Goal: Task Accomplishment & Management: Complete application form

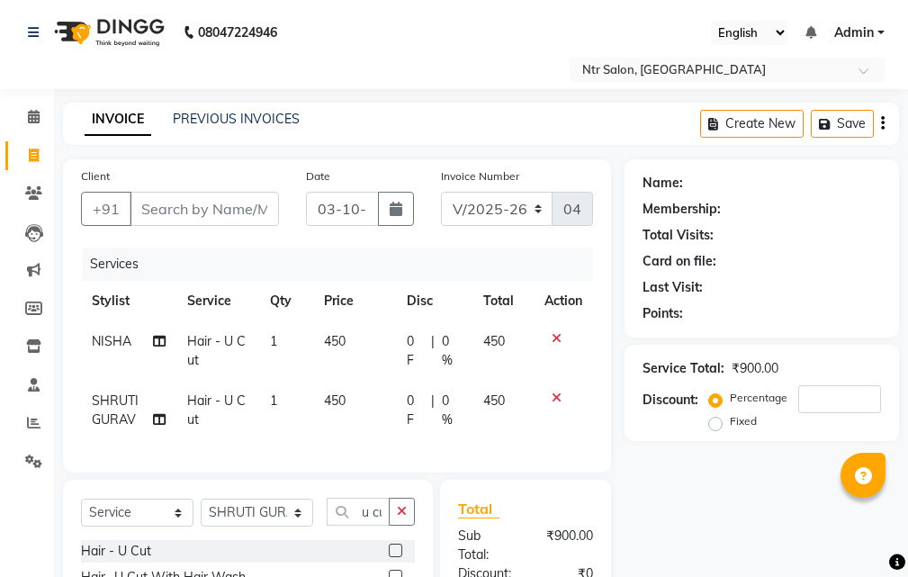
select select "5173"
select select "service"
select select "41229"
click at [200, 200] on input "Client" at bounding box center [204, 209] width 149 height 34
type input "t"
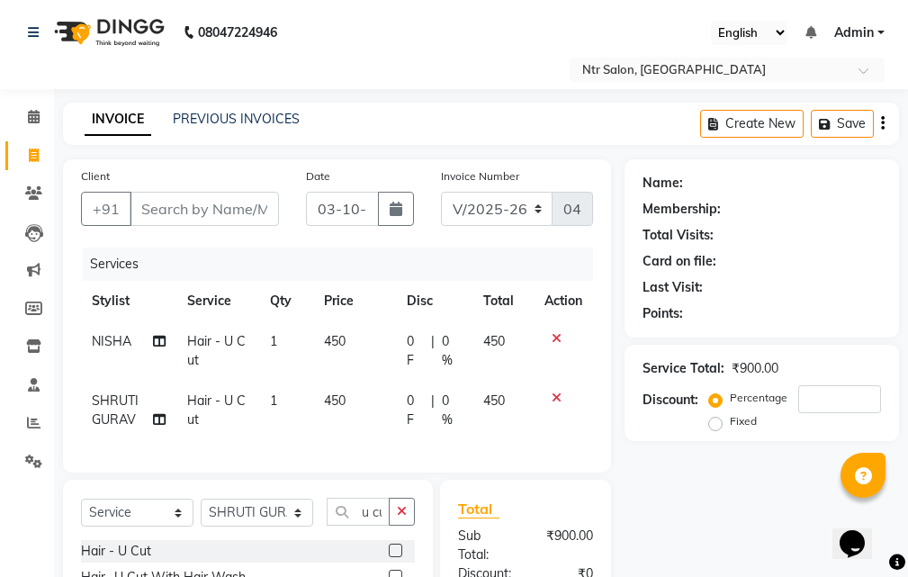
type input "0"
type input "t"
type input "9453830247"
click at [222, 202] on span "Add Client" at bounding box center [232, 209] width 71 height 18
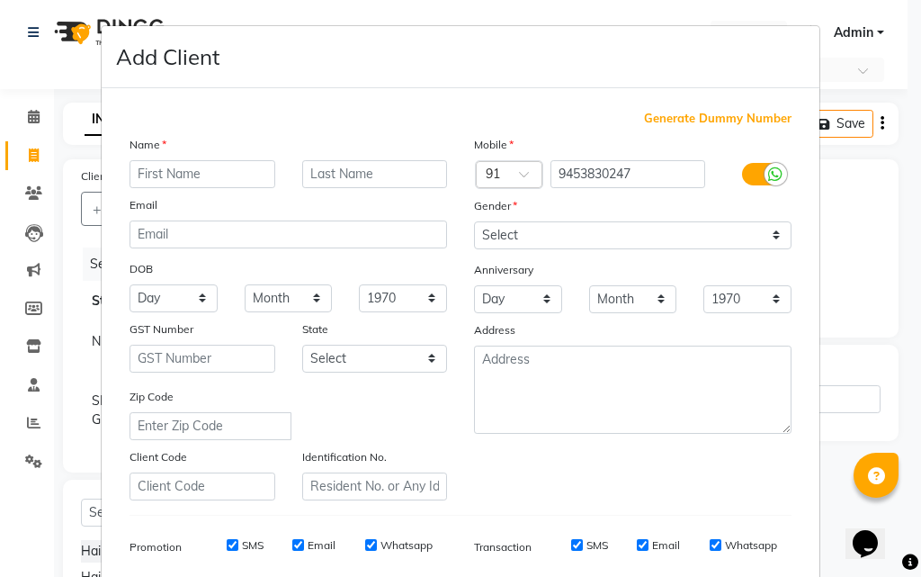
click at [247, 174] on input "text" at bounding box center [203, 174] width 146 height 28
type input "t"
type input "[PERSON_NAME]"
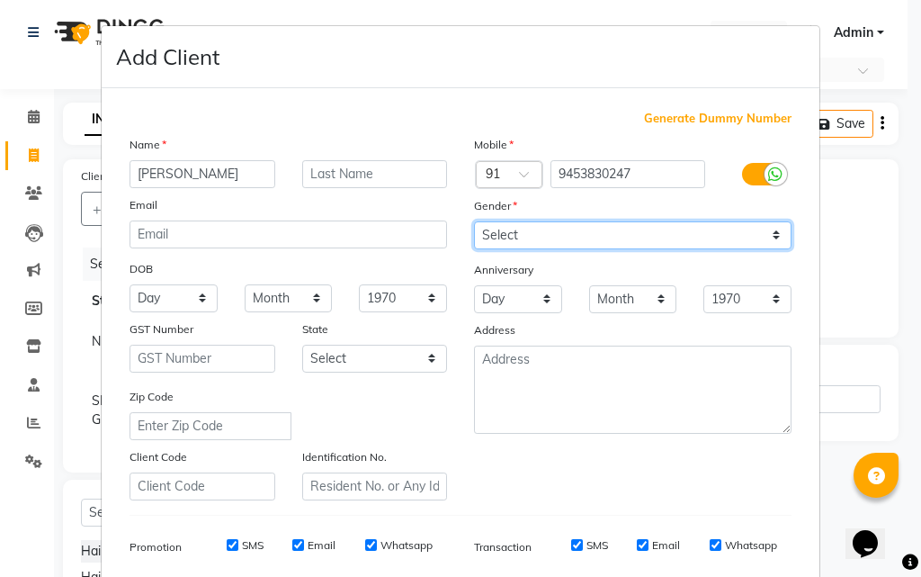
click at [568, 242] on select "Select [DEMOGRAPHIC_DATA] [DEMOGRAPHIC_DATA] Other Prefer Not To Say" at bounding box center [633, 235] width 318 height 28
select select "[DEMOGRAPHIC_DATA]"
click at [474, 221] on select "Select [DEMOGRAPHIC_DATA] [DEMOGRAPHIC_DATA] Other Prefer Not To Say" at bounding box center [633, 235] width 318 height 28
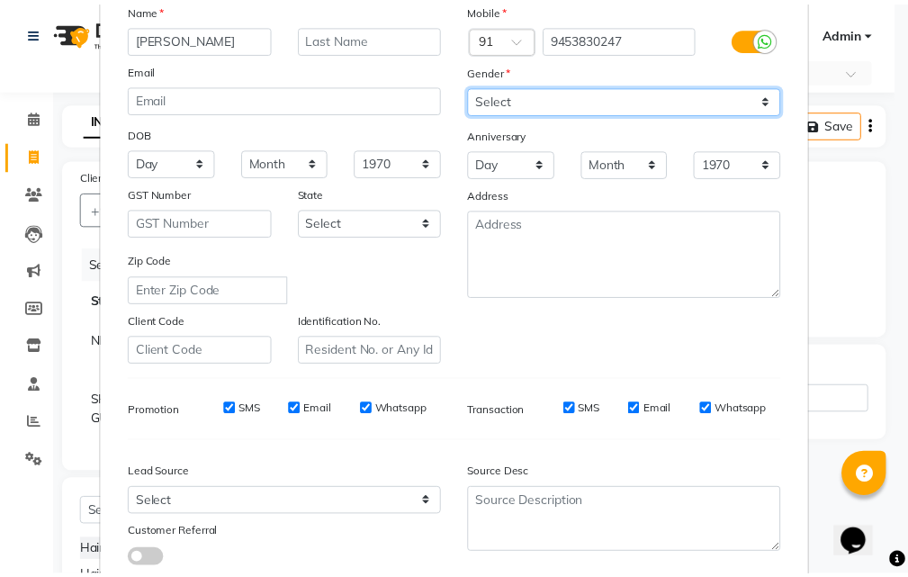
scroll to position [254, 0]
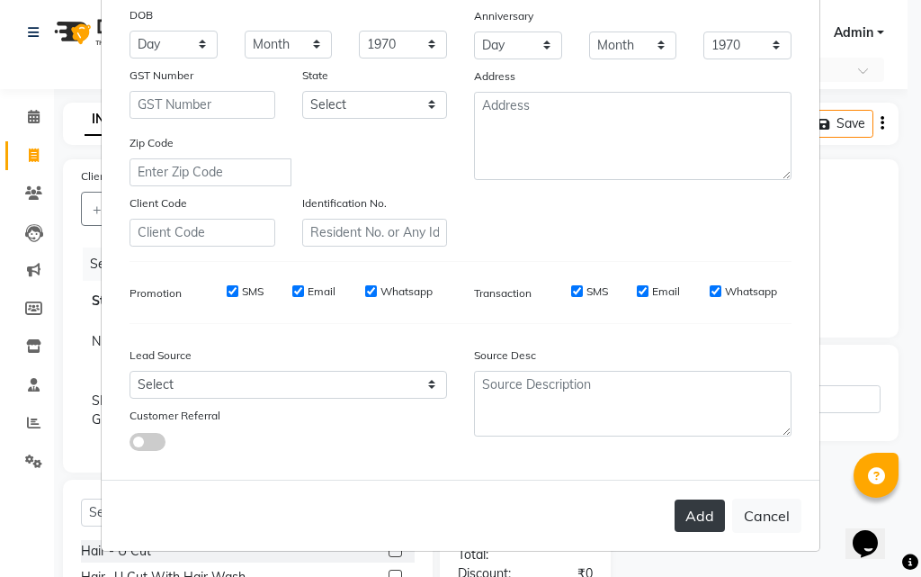
click at [695, 516] on button "Add" at bounding box center [700, 515] width 50 height 32
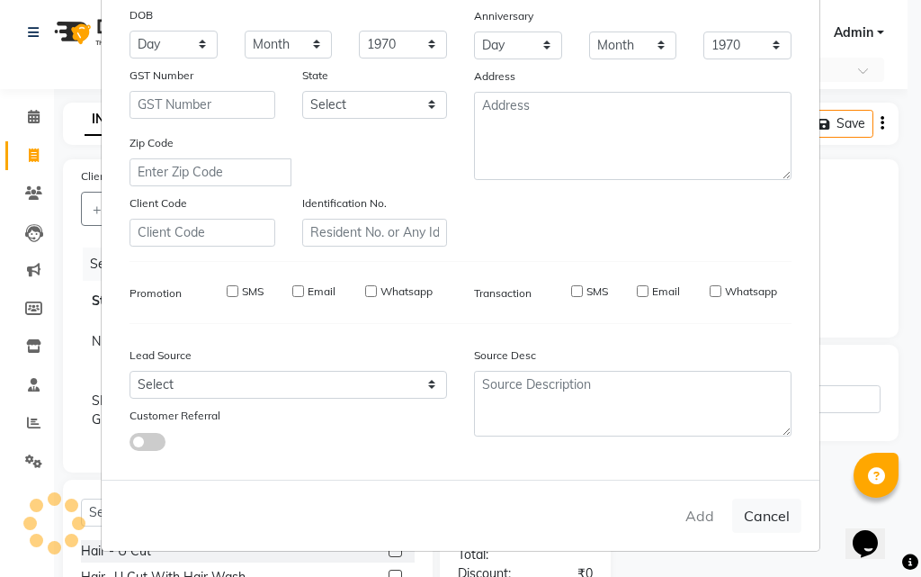
select select
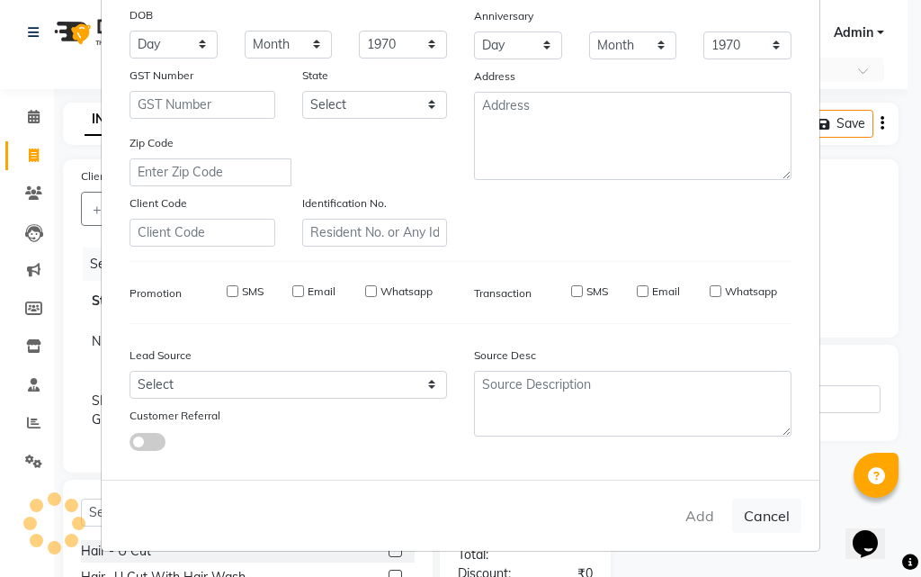
select select
checkbox input "false"
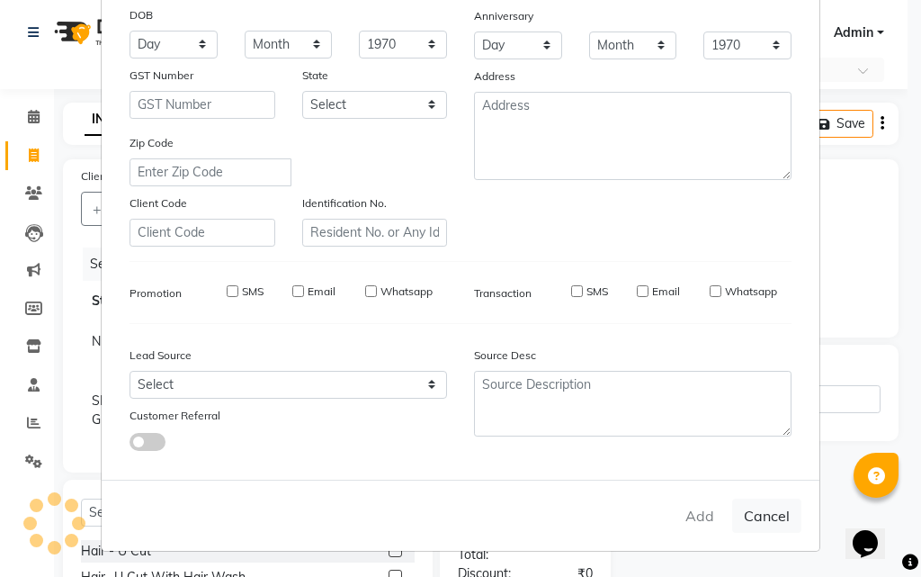
checkbox input "false"
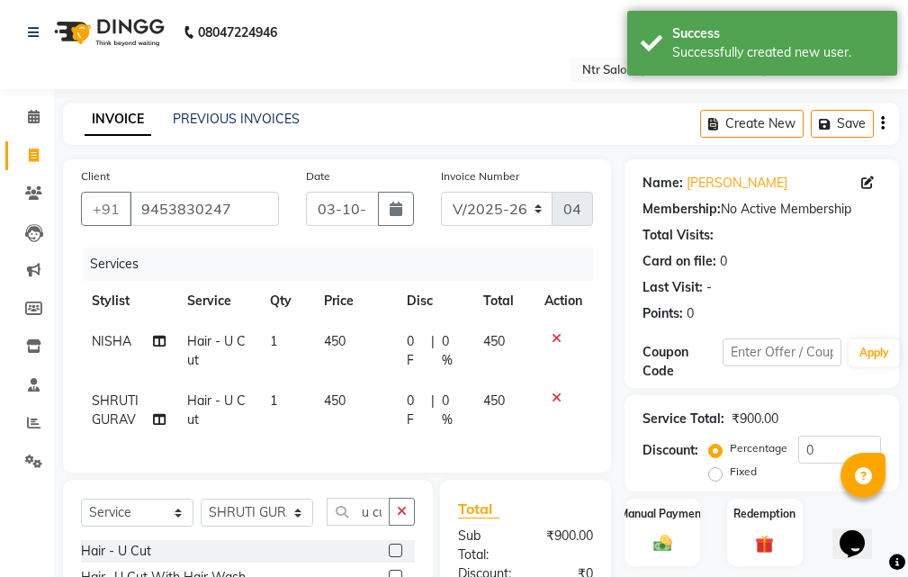
scroll to position [270, 0]
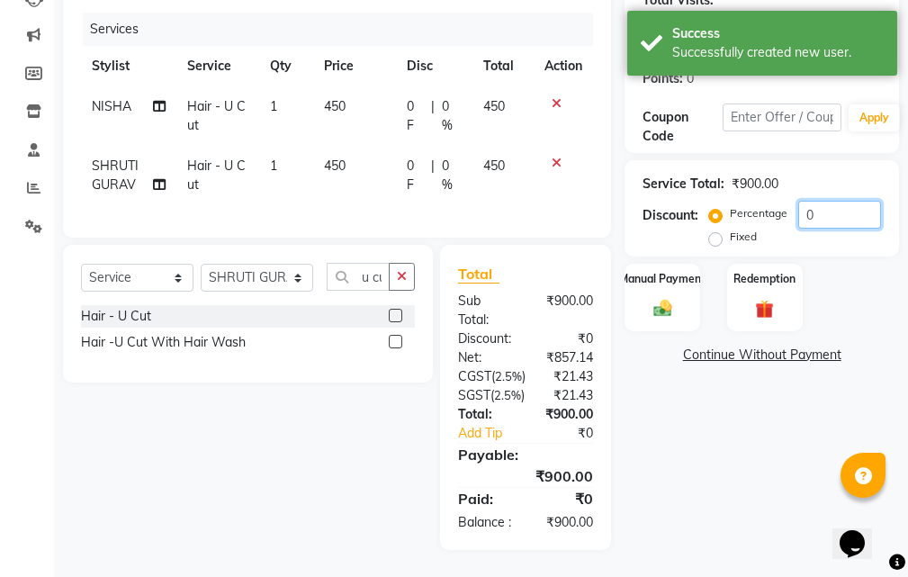
click at [837, 201] on input "0" at bounding box center [839, 215] width 83 height 28
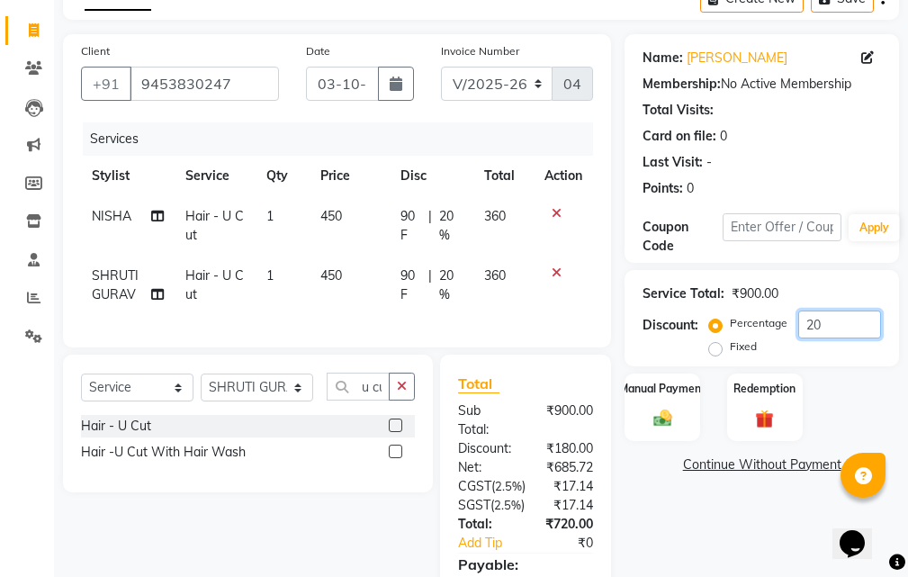
scroll to position [305, 0]
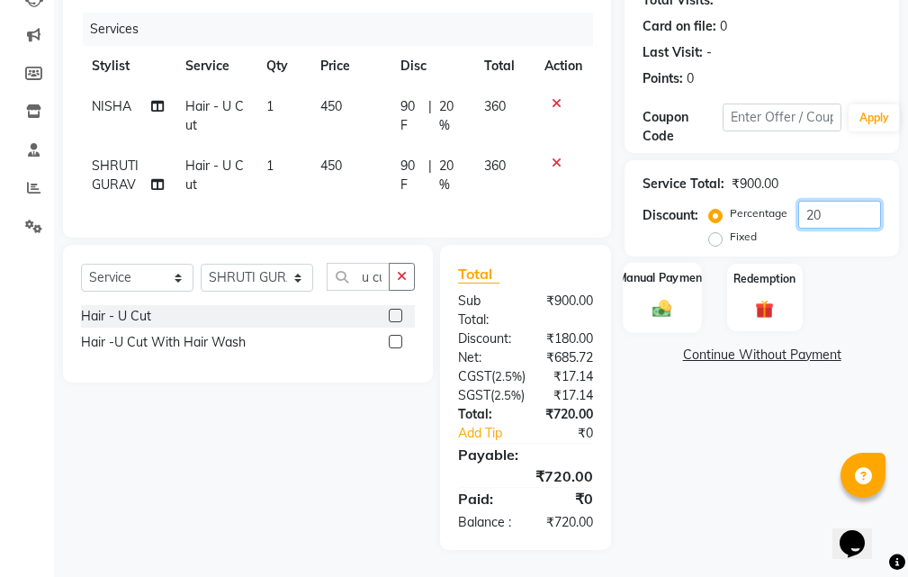
type input "20"
click at [662, 298] on img at bounding box center [662, 309] width 31 height 22
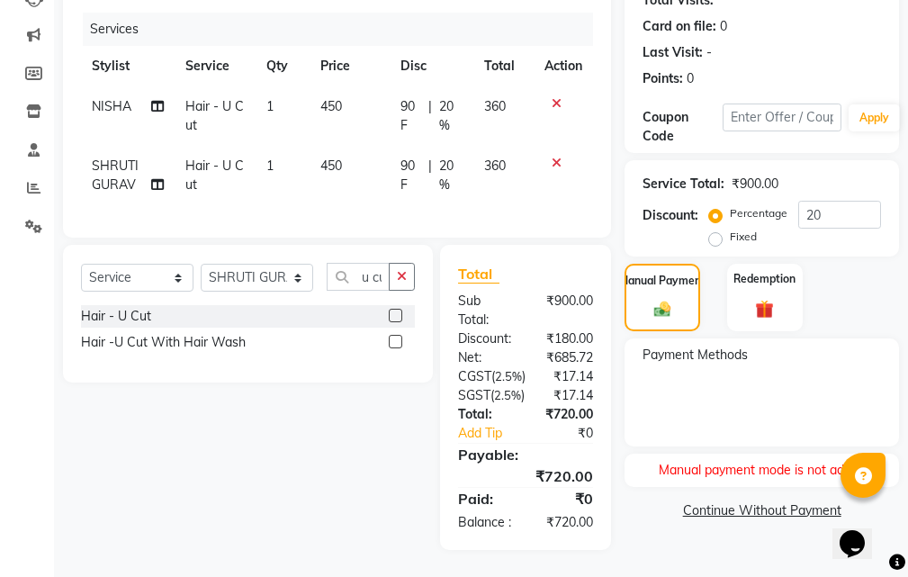
scroll to position [125, 0]
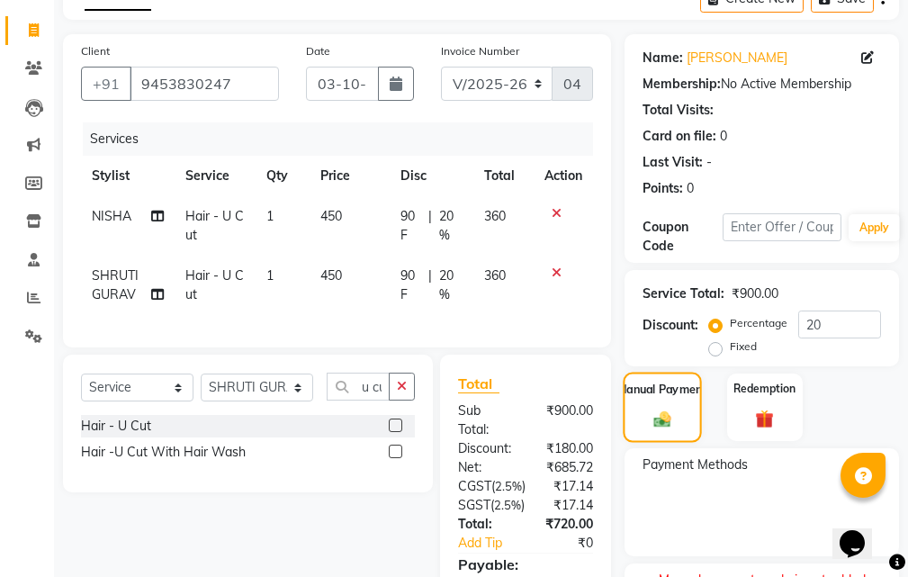
drag, startPoint x: 657, startPoint y: 407, endPoint x: 641, endPoint y: 401, distance: 17.1
click at [648, 401] on div "Manual Payment" at bounding box center [662, 407] width 78 height 70
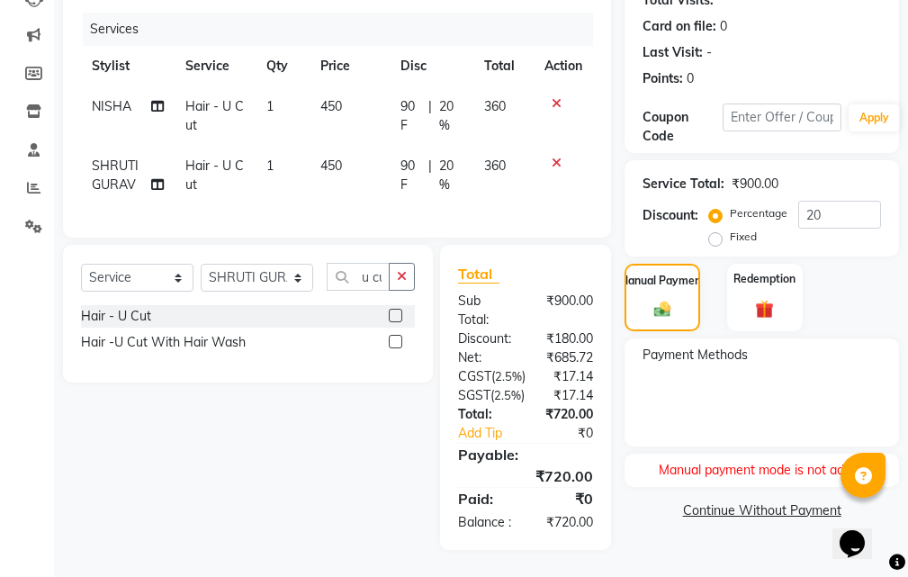
click at [666, 345] on span "Payment Methods" at bounding box center [694, 354] width 105 height 19
click at [668, 300] on img at bounding box center [663, 310] width 28 height 20
click at [708, 345] on span "Payment Methods" at bounding box center [694, 354] width 105 height 19
click at [658, 271] on label "Manual Payment" at bounding box center [662, 279] width 90 height 17
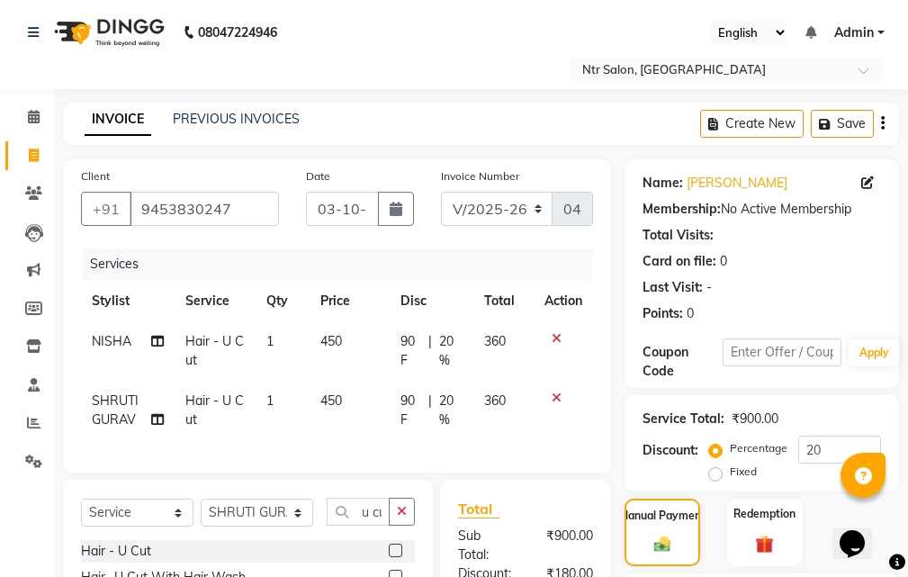
scroll to position [90, 0]
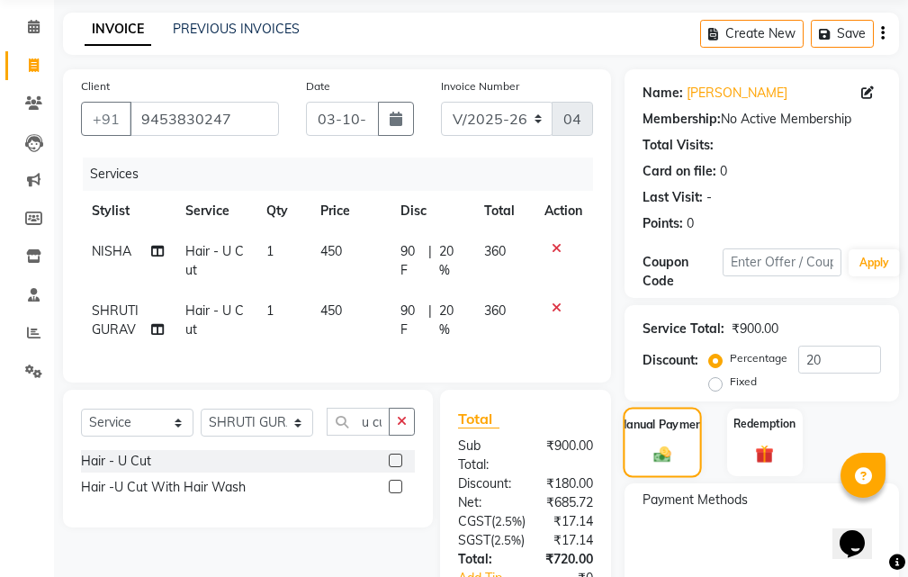
click at [656, 435] on div "Manual Payment" at bounding box center [662, 442] width 78 height 70
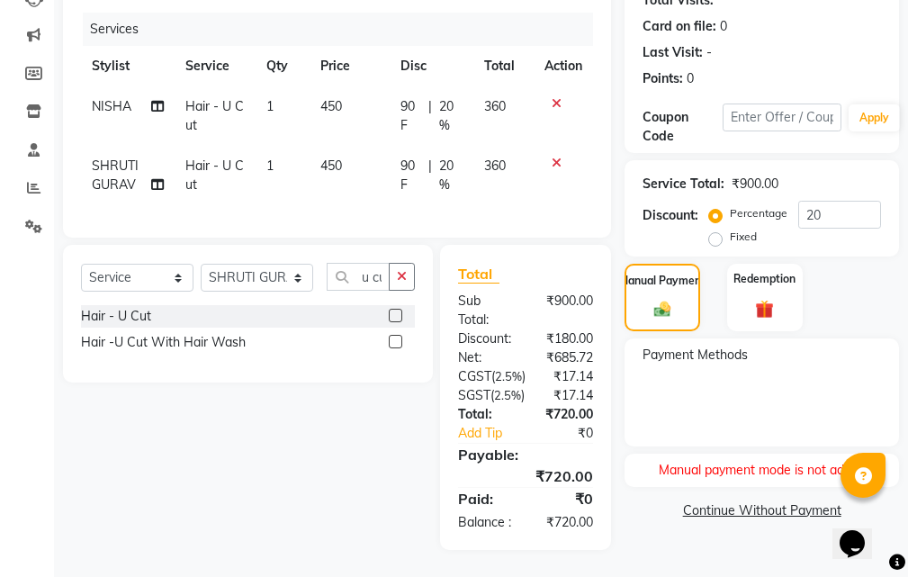
click at [800, 501] on link "Continue Without Payment" at bounding box center [761, 510] width 267 height 19
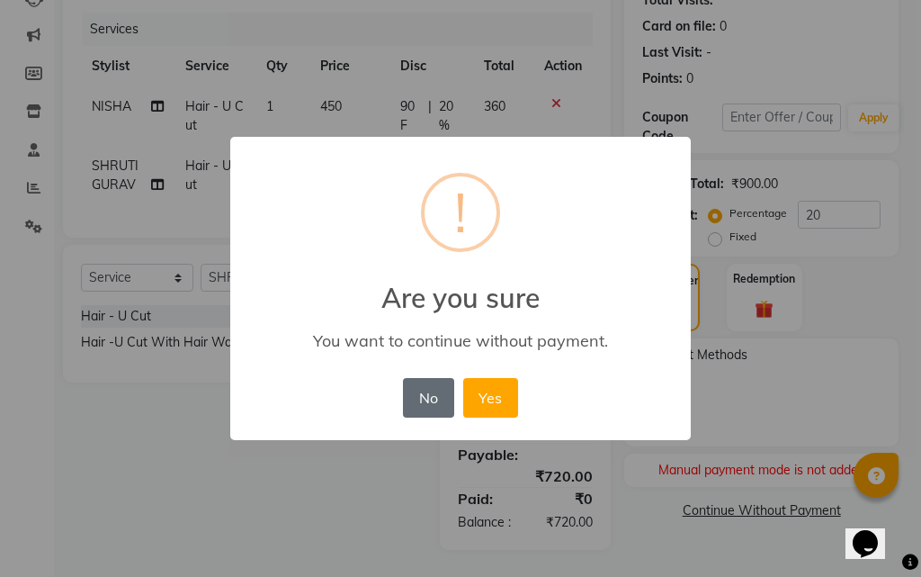
click at [422, 402] on button "No" at bounding box center [428, 398] width 50 height 40
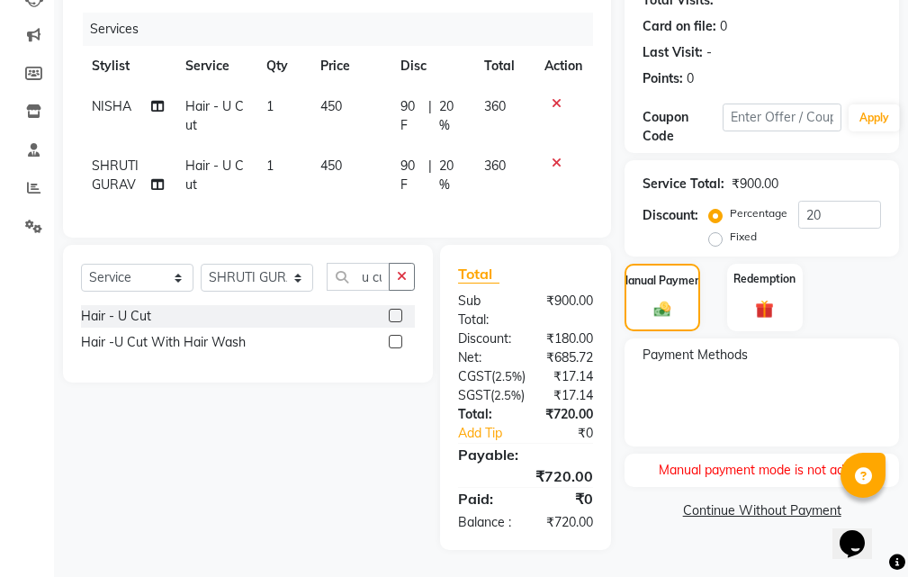
click at [745, 501] on link "Continue Without Payment" at bounding box center [761, 510] width 267 height 19
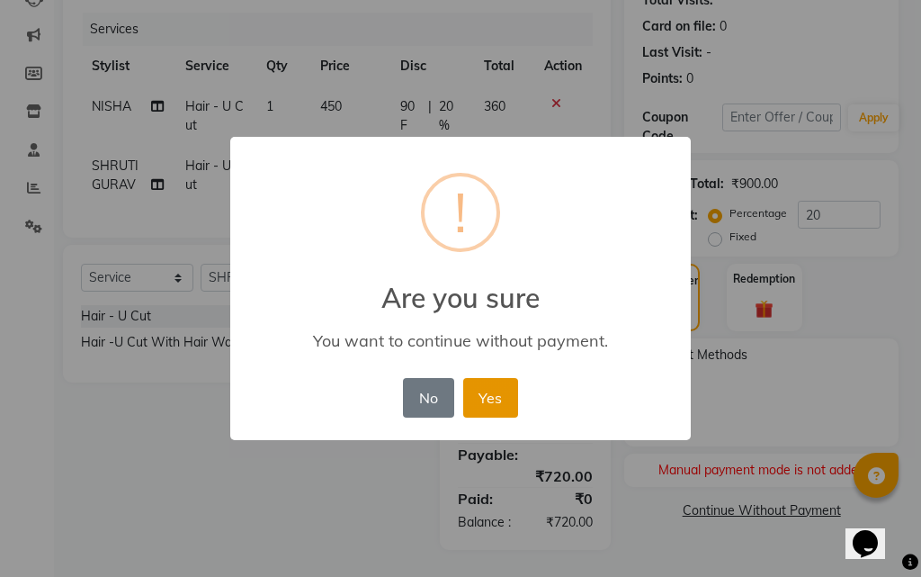
click at [503, 398] on button "Yes" at bounding box center [490, 398] width 55 height 40
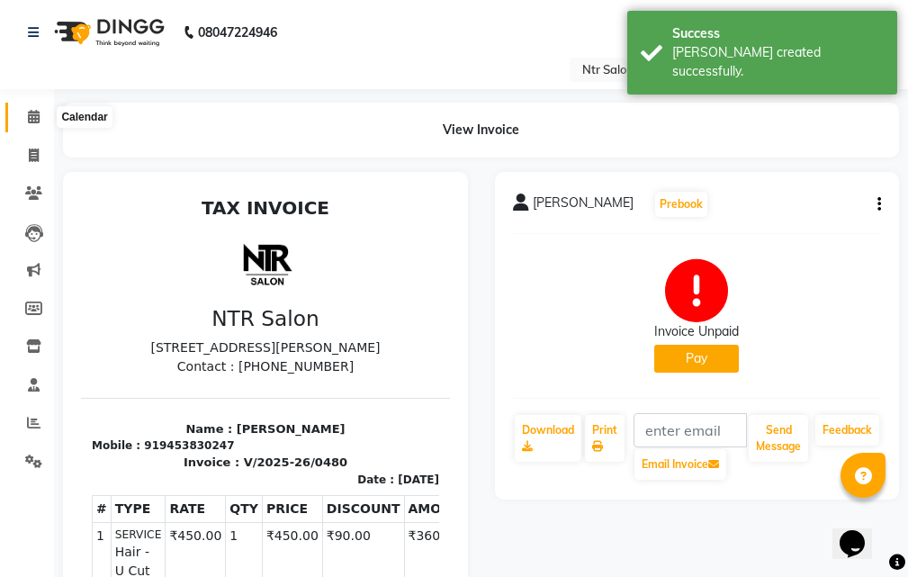
click at [31, 117] on icon at bounding box center [34, 116] width 12 height 13
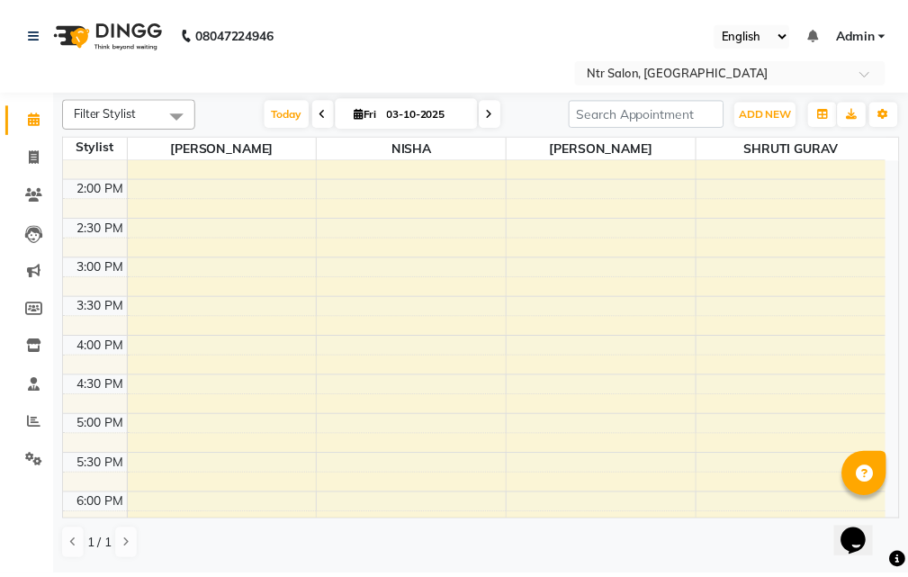
scroll to position [540, 0]
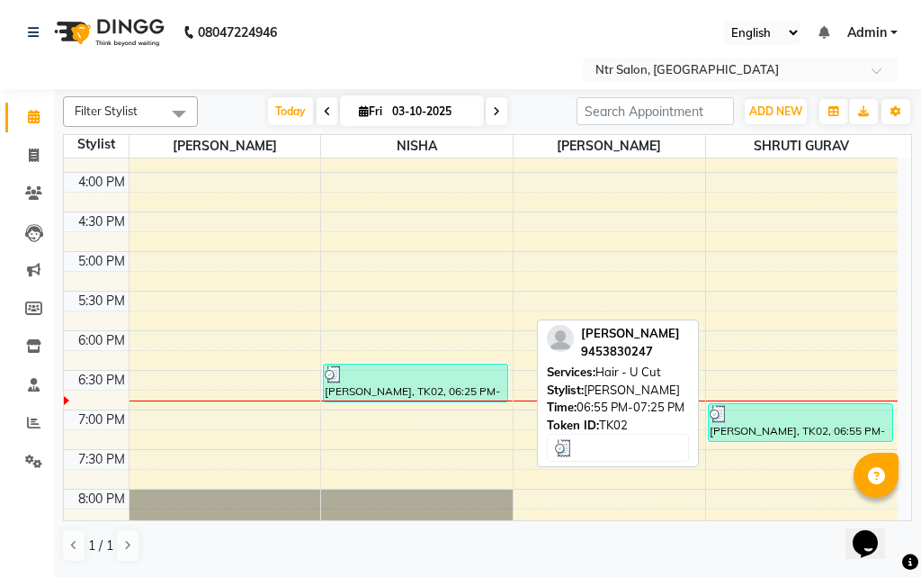
click at [773, 432] on div "[PERSON_NAME], TK02, 06:55 PM-07:25 PM, Hair - U Cut" at bounding box center [801, 422] width 184 height 37
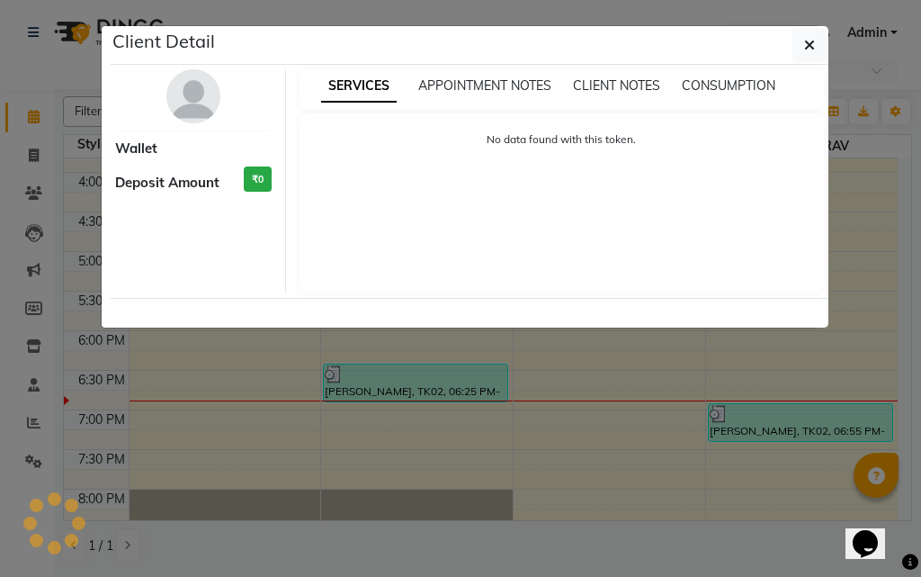
select select "3"
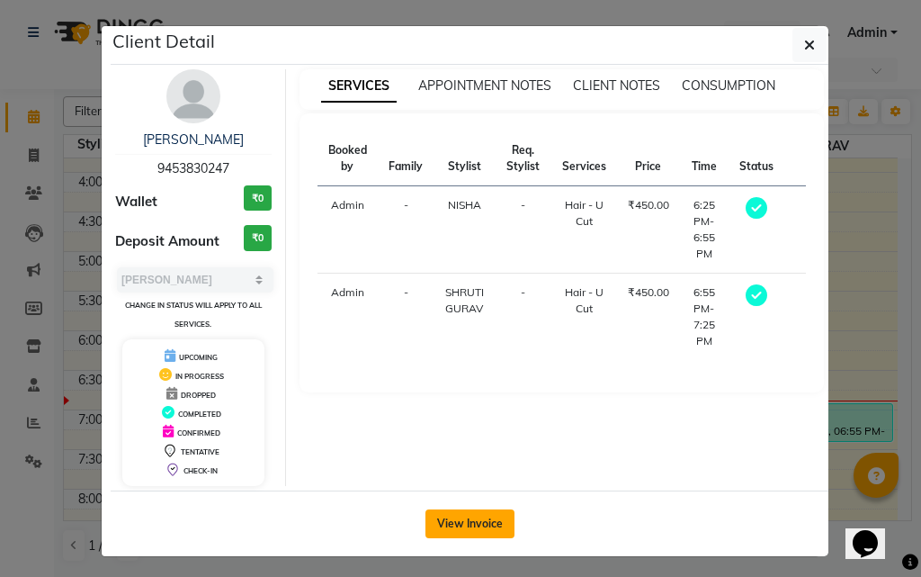
click at [478, 523] on button "View Invoice" at bounding box center [470, 523] width 89 height 29
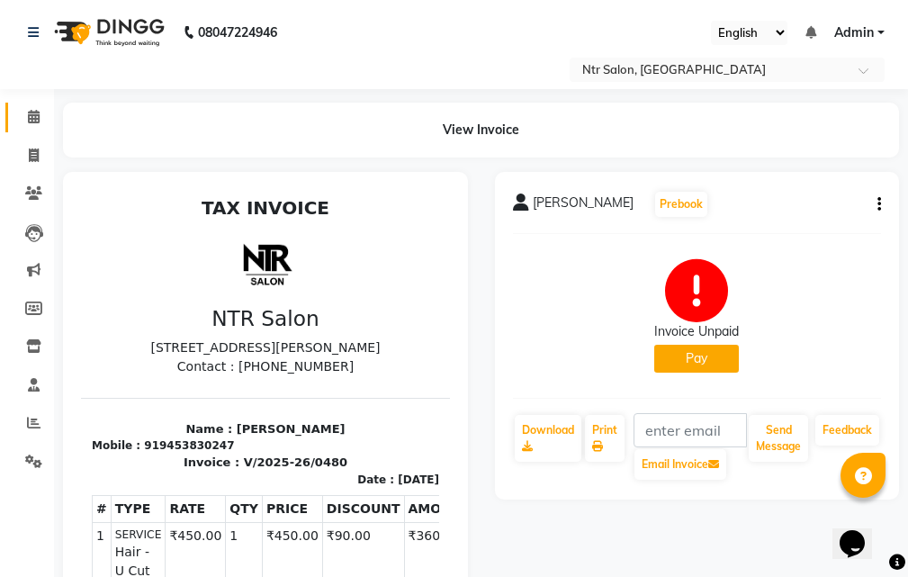
scroll to position [90, 0]
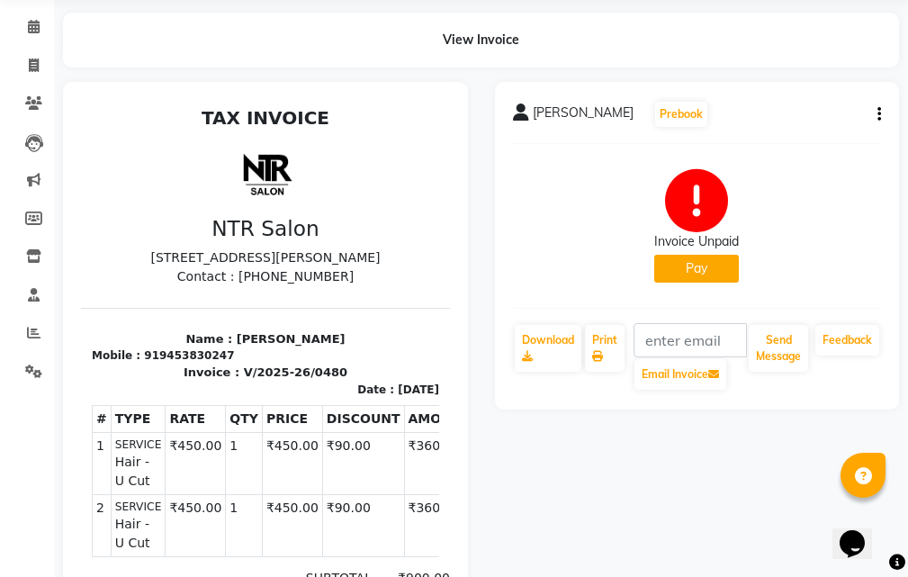
click at [687, 275] on button "Pay" at bounding box center [696, 269] width 85 height 28
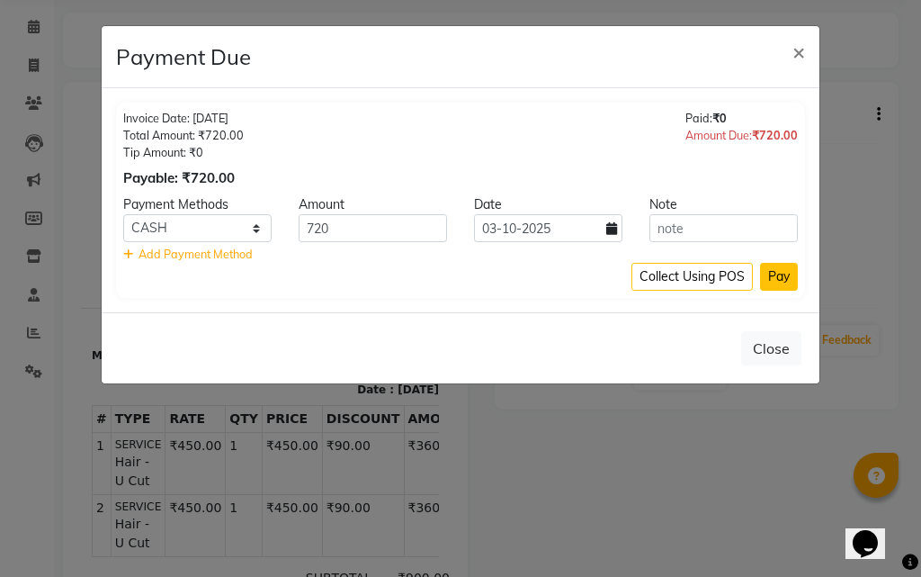
click at [776, 276] on button "Pay" at bounding box center [779, 277] width 38 height 28
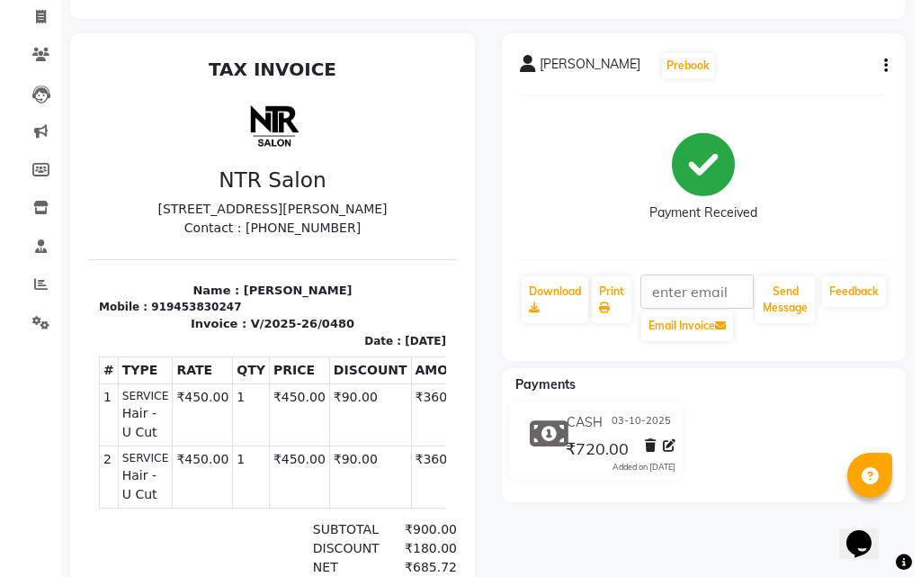
scroll to position [0, 0]
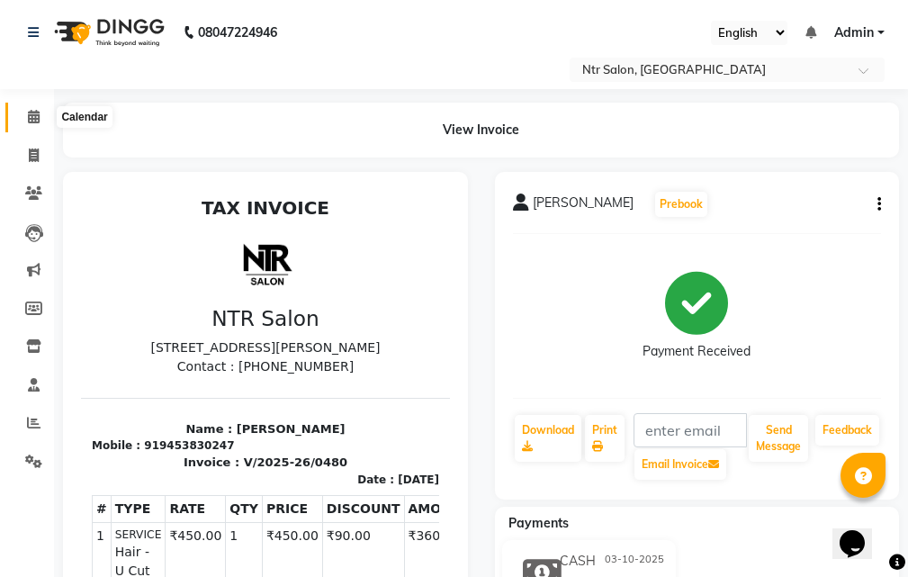
click at [33, 119] on icon at bounding box center [34, 116] width 12 height 13
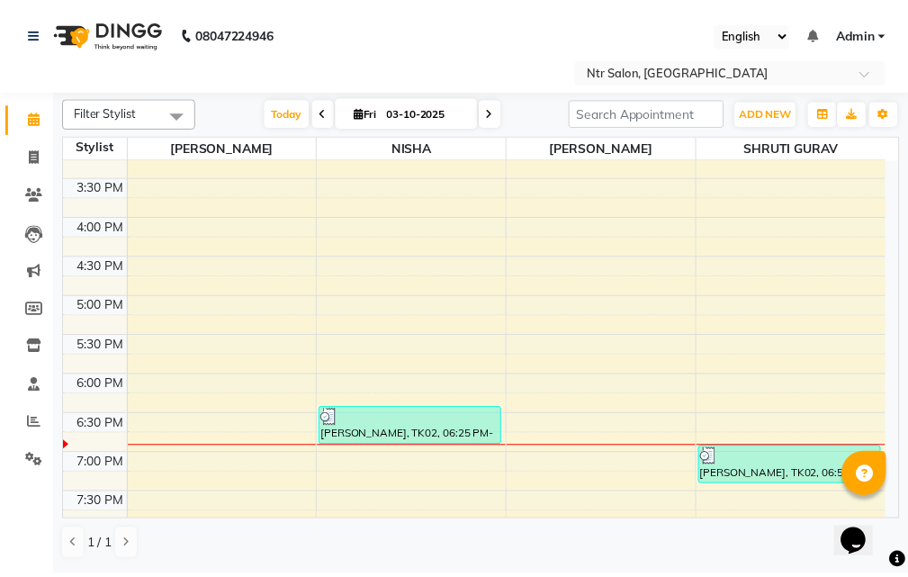
scroll to position [540, 0]
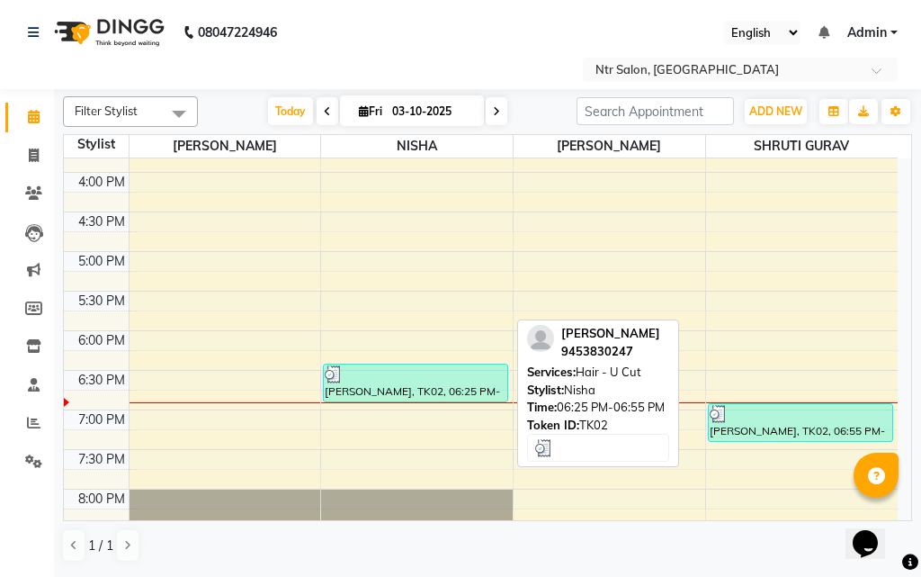
click at [463, 399] on div "[PERSON_NAME], TK02, 06:25 PM-06:55 PM, Hair - U Cut" at bounding box center [415, 382] width 183 height 37
select select "3"
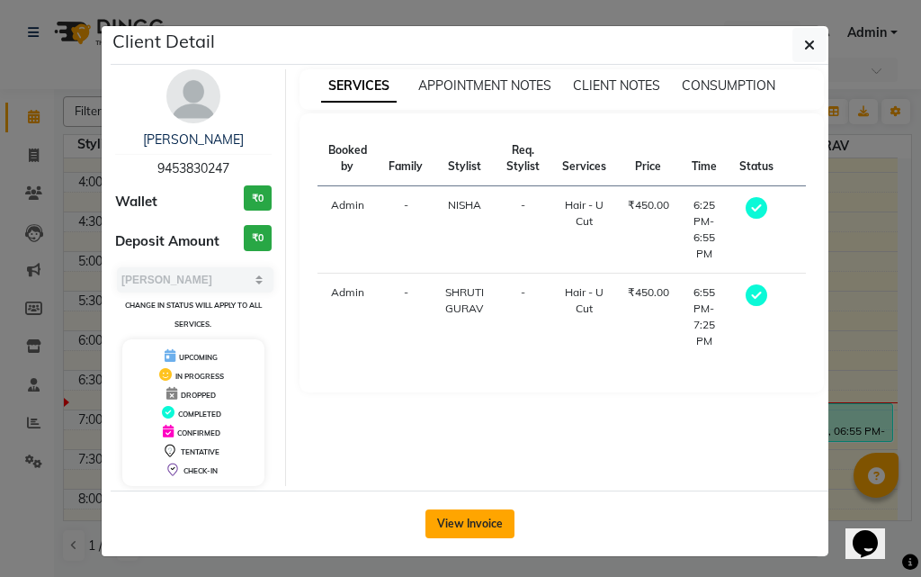
click at [486, 521] on button "View Invoice" at bounding box center [470, 523] width 89 height 29
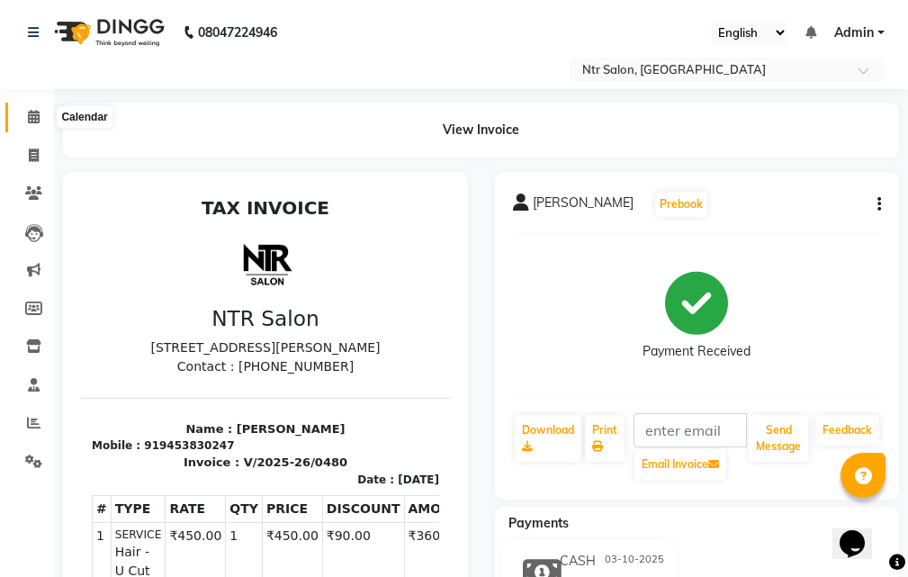
click at [35, 119] on icon at bounding box center [34, 116] width 12 height 13
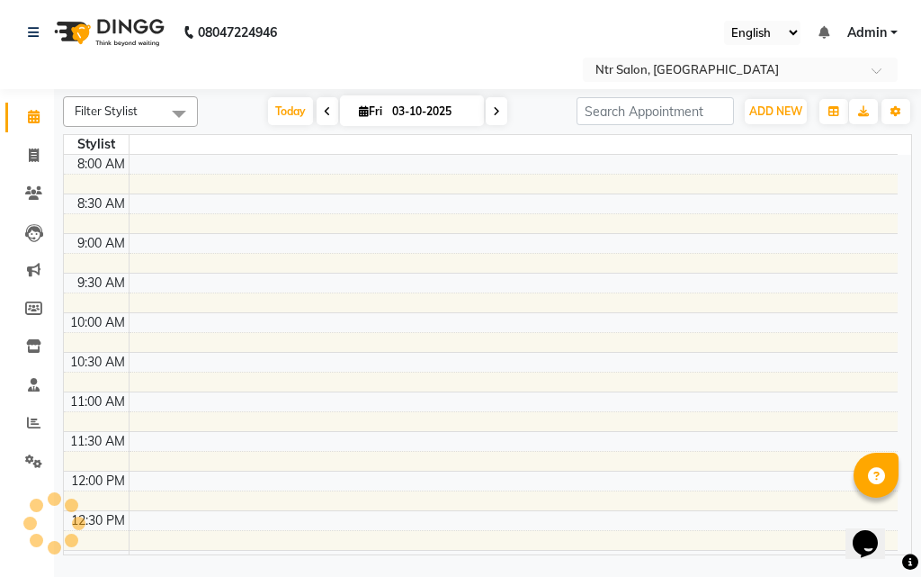
scroll to position [553, 0]
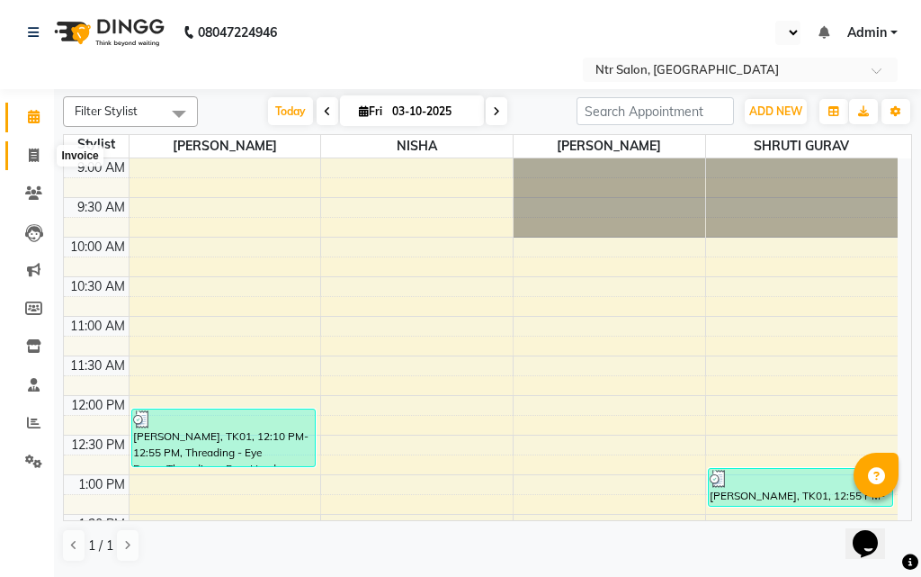
click at [31, 155] on icon at bounding box center [34, 154] width 10 height 13
select select "service"
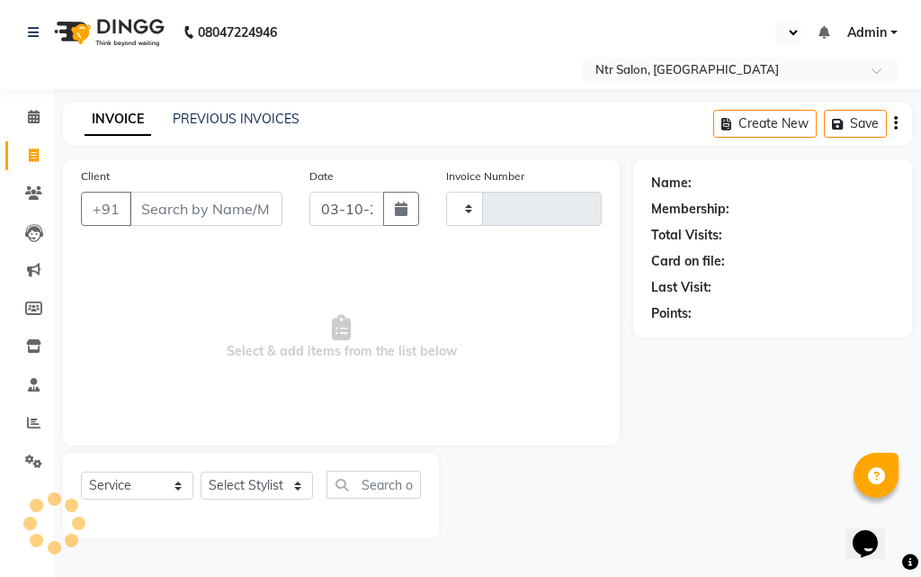
type input "0481"
select select "5173"
click at [183, 206] on input "Client" at bounding box center [206, 209] width 153 height 34
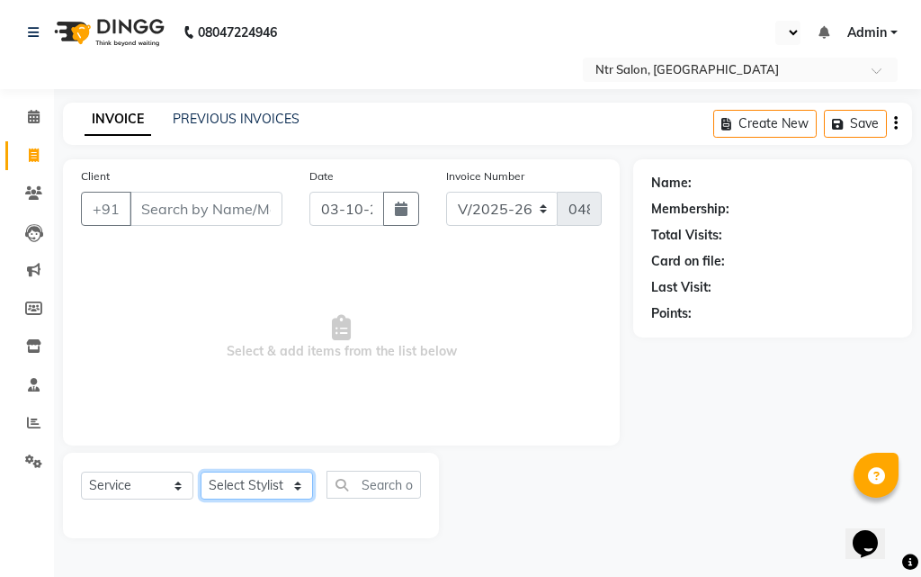
click at [240, 486] on select "Select Stylist KARISHMA BENDAL NISHA Pradnya Ambare SHRUTI GURAV" at bounding box center [257, 485] width 112 height 28
select select "34856"
click at [201, 471] on select "Select Stylist KARISHMA BENDAL NISHA Pradnya Ambare SHRUTI GURAV" at bounding box center [257, 485] width 112 height 28
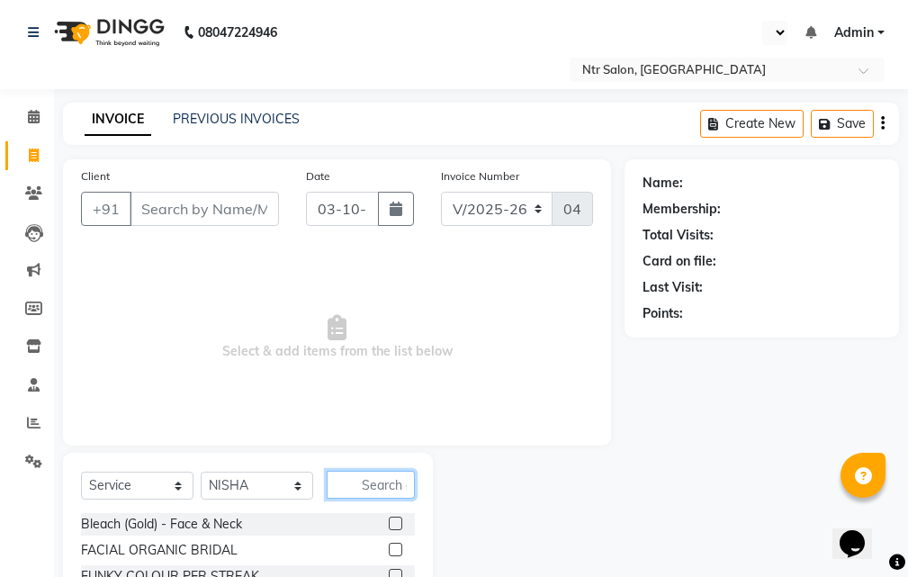
click at [356, 481] on input "text" at bounding box center [371, 485] width 88 height 28
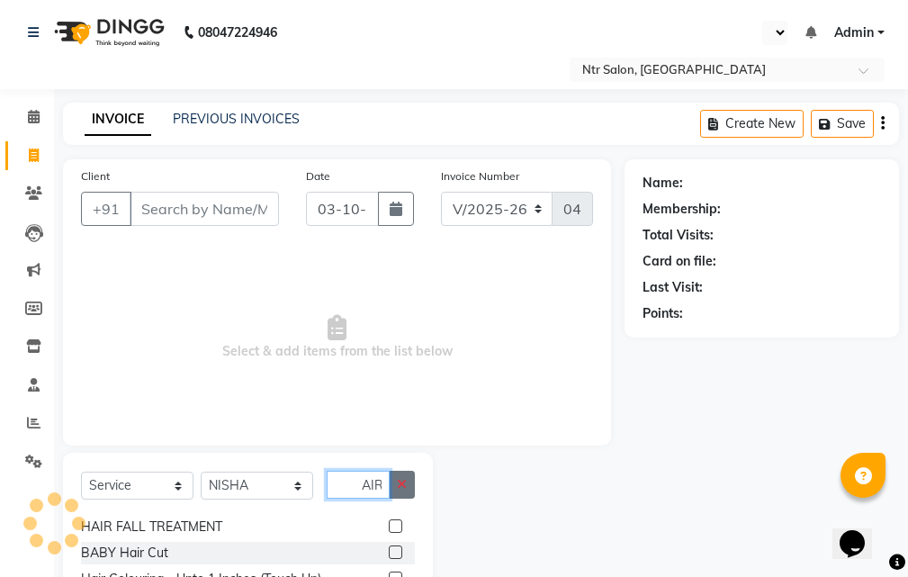
type input "HAIR"
click at [404, 484] on icon "button" at bounding box center [402, 484] width 10 height 13
click at [363, 480] on input "text" at bounding box center [371, 485] width 88 height 28
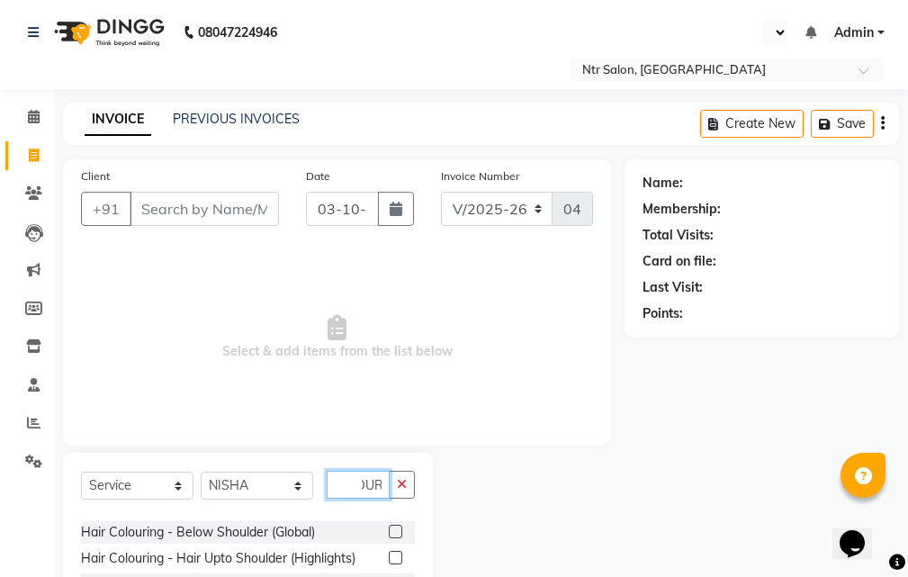
scroll to position [180, 0]
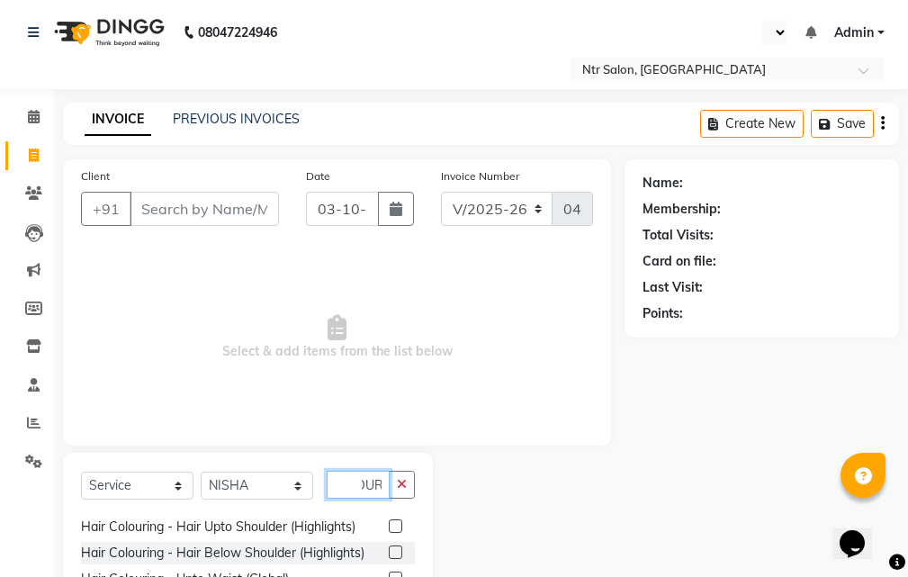
type input "COLOUR"
click at [389, 551] on label at bounding box center [395, 551] width 13 height 13
click at [389, 551] on input "checkbox" at bounding box center [395, 553] width 12 height 12
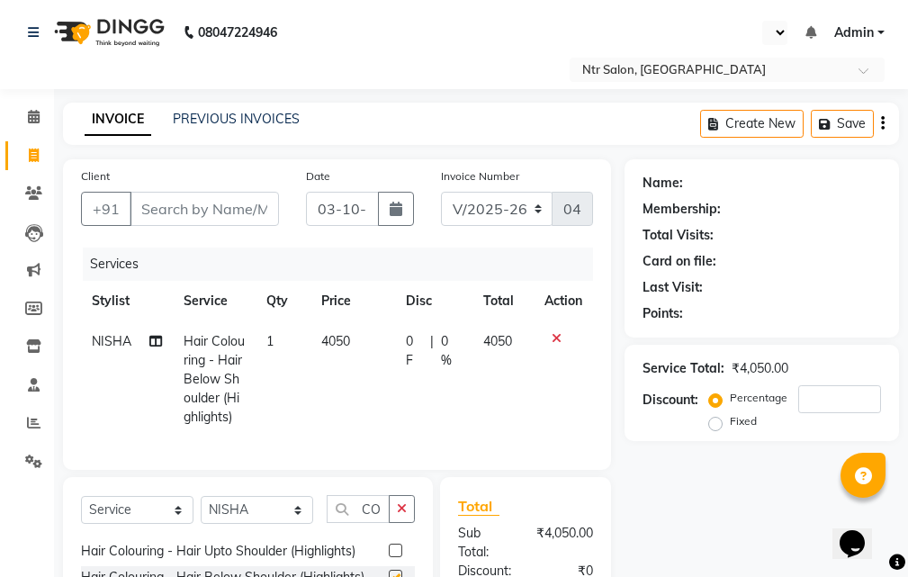
checkbox input "false"
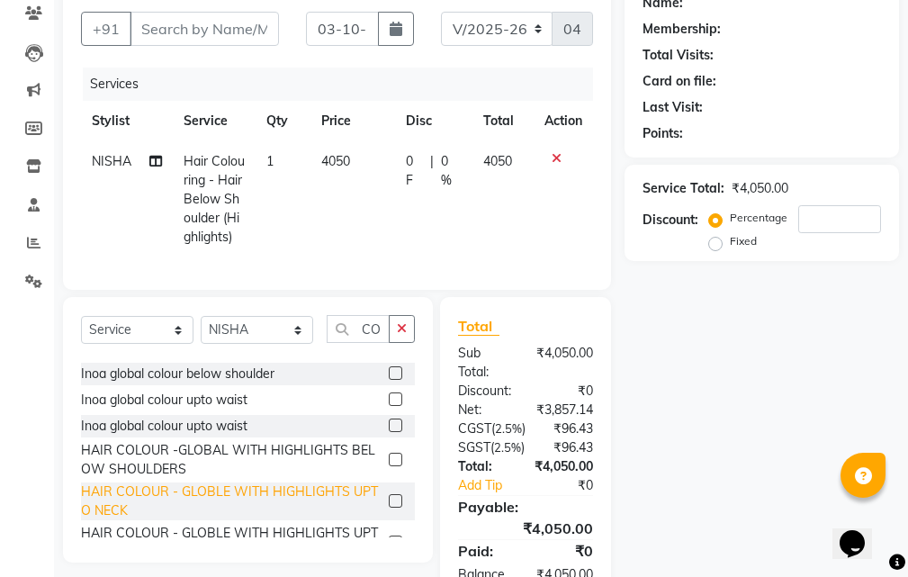
scroll to position [440, 0]
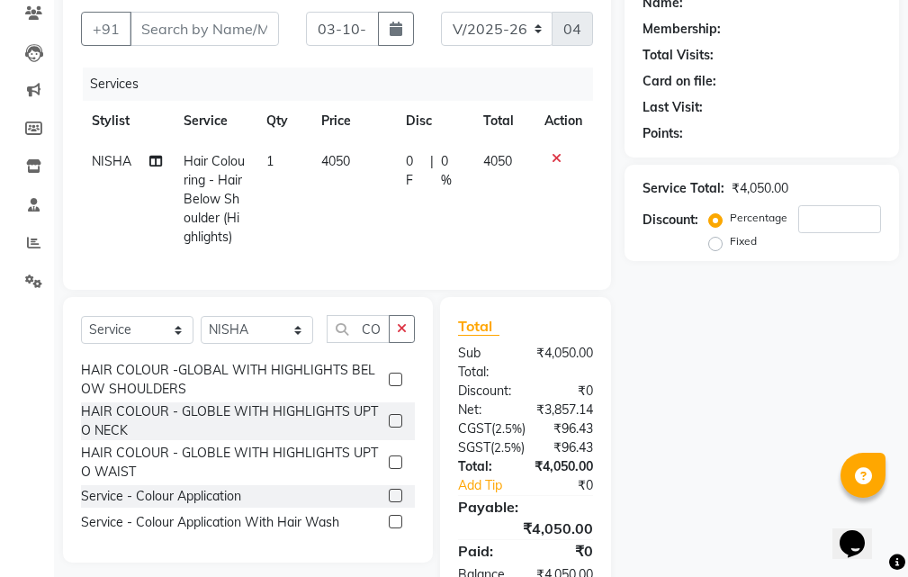
click at [389, 386] on label at bounding box center [395, 378] width 13 height 13
click at [389, 386] on input "checkbox" at bounding box center [395, 380] width 12 height 12
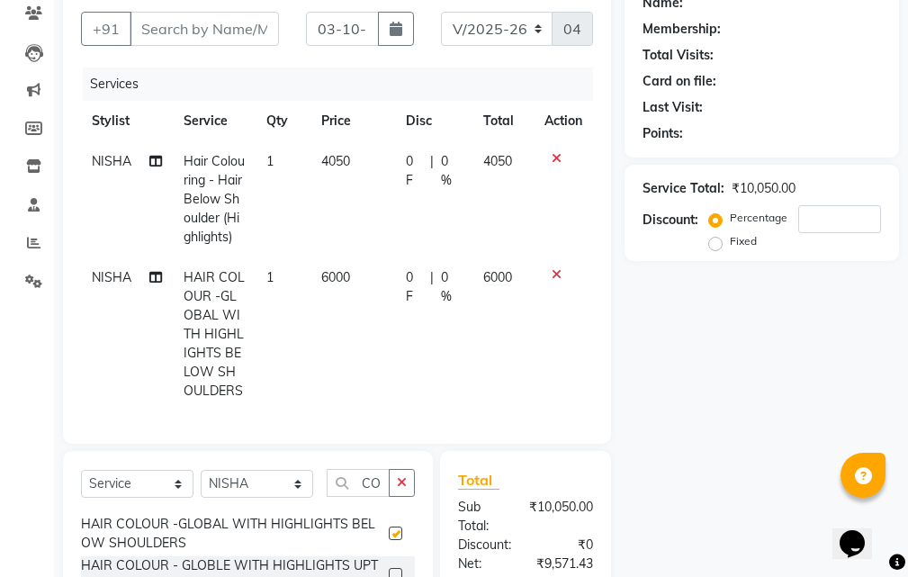
checkbox input "false"
click at [559, 159] on icon at bounding box center [556, 158] width 10 height 13
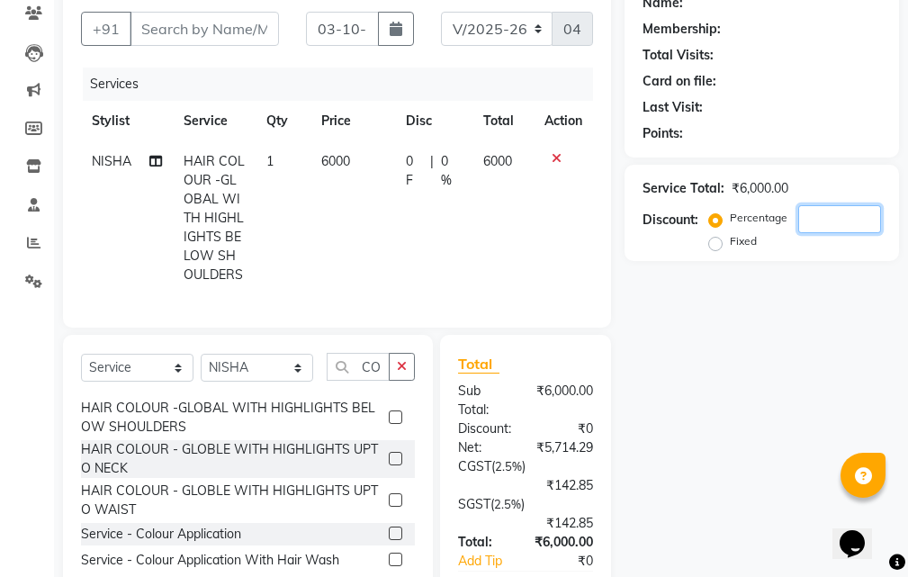
drag, startPoint x: 820, startPoint y: 209, endPoint x: 815, endPoint y: 218, distance: 10.1
click at [817, 213] on input "number" at bounding box center [839, 219] width 83 height 28
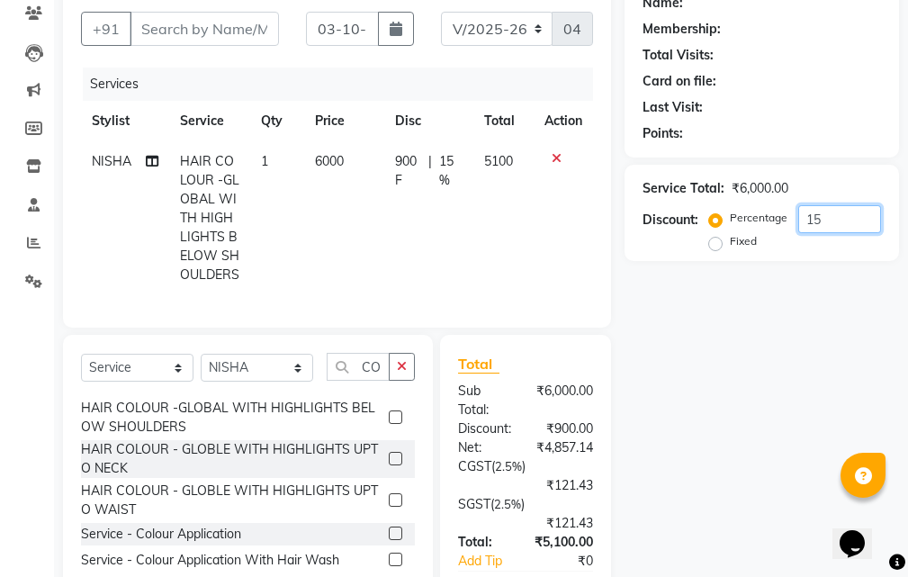
scroll to position [179, 0]
drag, startPoint x: 838, startPoint y: 222, endPoint x: 823, endPoint y: 228, distance: 15.4
click at [836, 221] on input "15" at bounding box center [839, 220] width 83 height 28
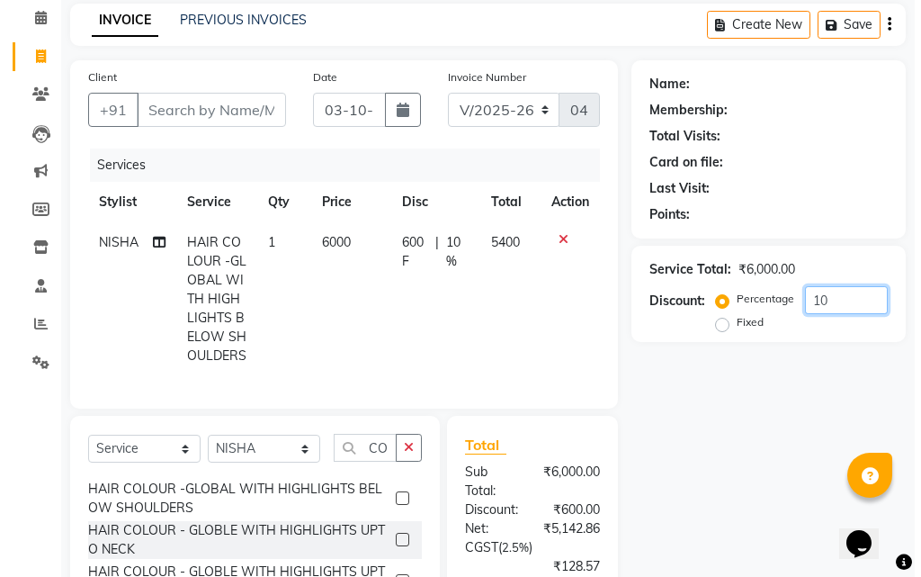
scroll to position [0, 0]
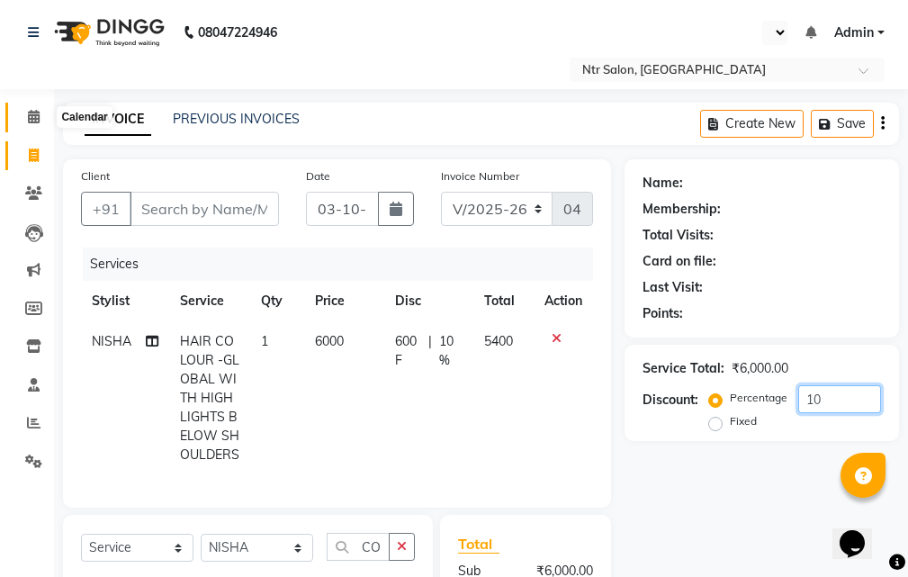
type input "10"
click at [33, 115] on icon at bounding box center [34, 116] width 12 height 13
